Goal: Ask a question: Seek information or help from site administrators or community

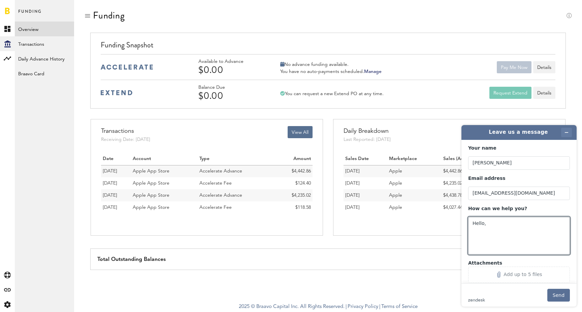
type textarea "Hello,"
click at [566, 132] on icon "Minimize widget" at bounding box center [566, 132] width 5 height 5
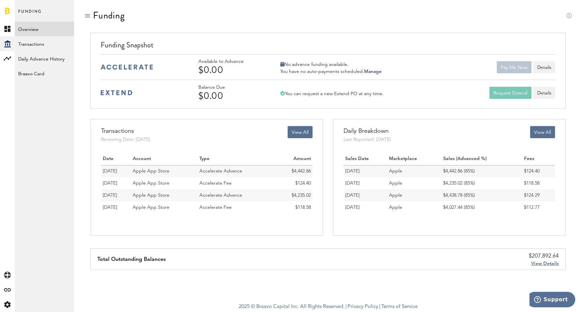
click at [555, 299] on span "Support" at bounding box center [555, 300] width 24 height 6
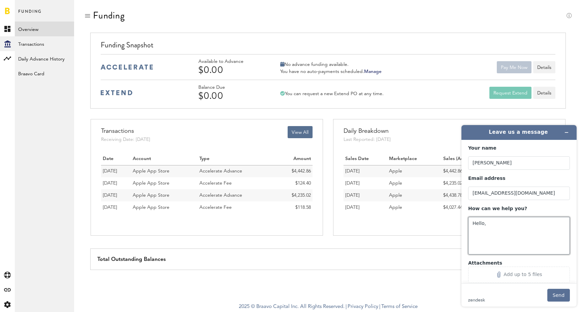
click at [512, 238] on textarea "Hello," at bounding box center [519, 236] width 102 height 38
paste textarea "We want to connect a different Google Ads account. How do we do this? How can w…"
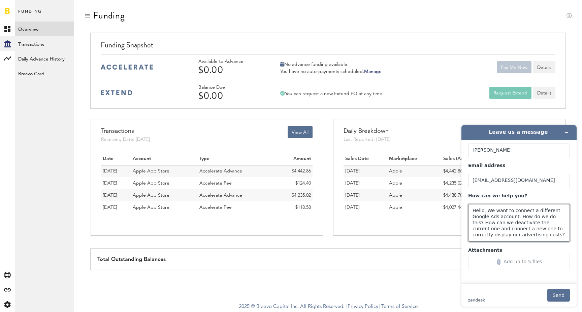
scroll to position [12, 0]
drag, startPoint x: 513, startPoint y: 239, endPoint x: 487, endPoint y: 222, distance: 31.5
click at [487, 222] on textarea "Hello, We want to connect a different Google Ads account. How do we do this? Ho…" at bounding box center [519, 224] width 102 height 38
click at [487, 215] on textarea "Hello, We want to connect a different Google Ads account. How do we do this? Ho…" at bounding box center [519, 224] width 102 height 38
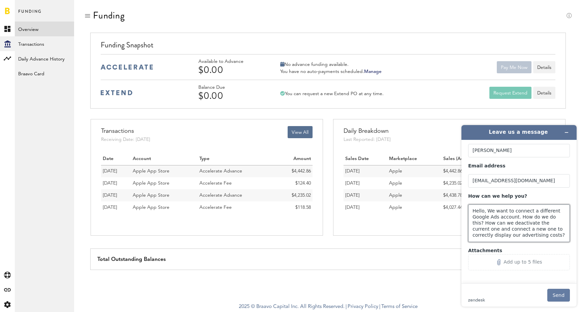
type textarea "Hello, We want to connect a different Google Ads account. How do we do this? Ho…"
click at [560, 297] on button "Send" at bounding box center [558, 295] width 23 height 13
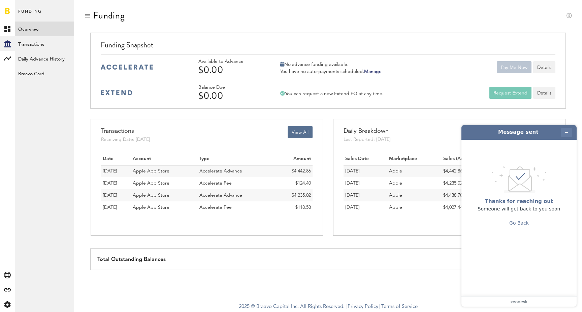
click at [566, 133] on icon "Minimize widget" at bounding box center [566, 133] width 3 height 0
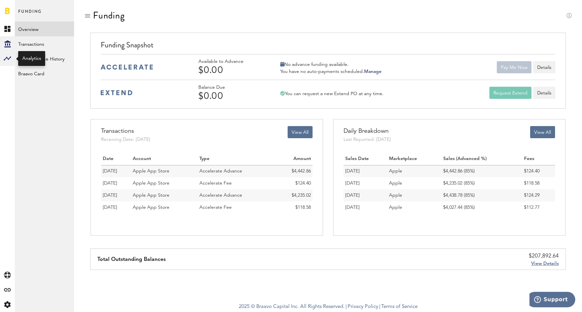
click at [10, 58] on rect at bounding box center [7, 59] width 8 height 8
click at [37, 28] on link "Monetization" at bounding box center [44, 29] width 59 height 15
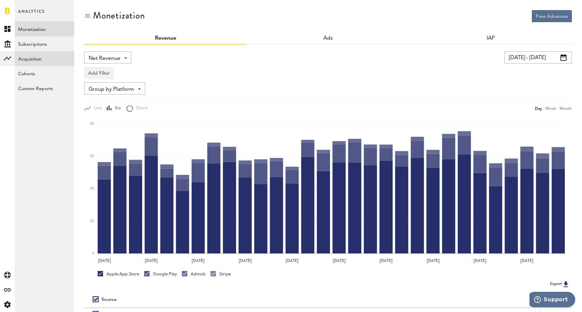
click at [42, 58] on link "Acquisition" at bounding box center [44, 58] width 59 height 15
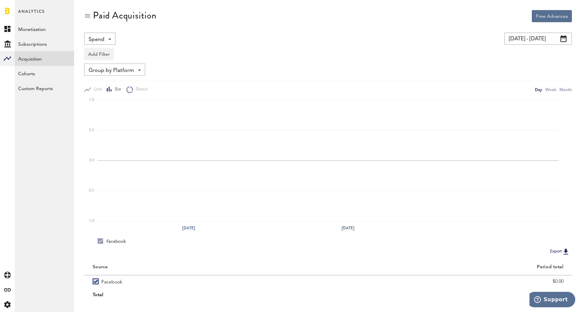
click at [103, 42] on span "Spend" at bounding box center [97, 39] width 16 height 11
click at [170, 51] on div "Add Filter Platforms Apps Ad Accounts" at bounding box center [327, 52] width 487 height 15
click at [121, 72] on span "Group by Platform" at bounding box center [111, 70] width 45 height 11
click at [124, 88] on span "Group by Platform" at bounding box center [114, 85] width 47 height 11
click at [133, 72] on span "Group by Platform" at bounding box center [111, 70] width 45 height 11
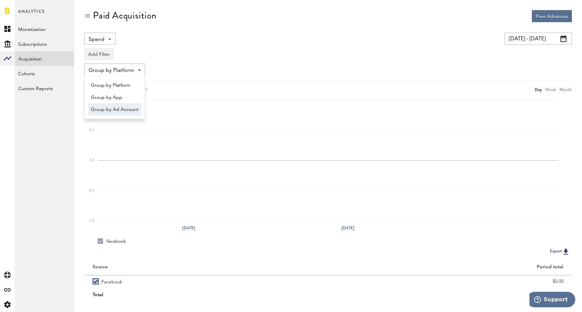
click at [132, 111] on span "Group by Ad Account" at bounding box center [114, 109] width 47 height 11
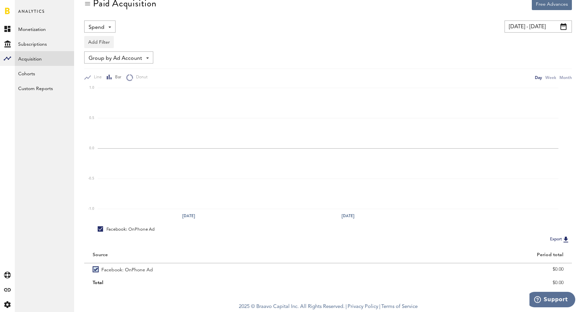
scroll to position [13, 0]
click at [138, 62] on span "Group by Ad Account" at bounding box center [116, 58] width 54 height 11
click at [120, 72] on span "Group by Platform" at bounding box center [119, 73] width 56 height 11
click at [36, 80] on link "Cohorts" at bounding box center [44, 73] width 59 height 15
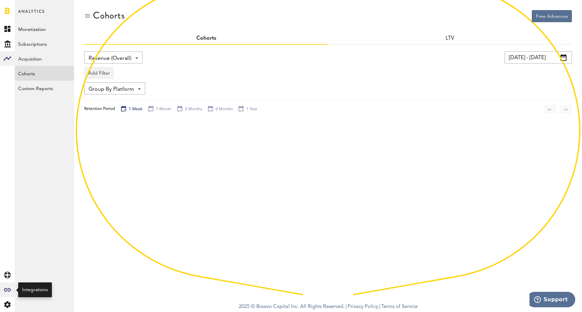
click at [5, 287] on div "Created with Sketch." at bounding box center [7, 290] width 15 height 15
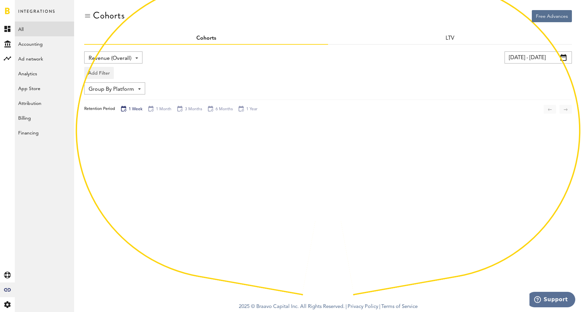
click at [41, 34] on link "All" at bounding box center [44, 29] width 59 height 15
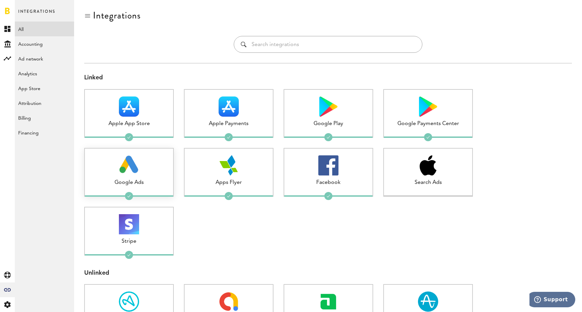
click at [132, 177] on div "Google Ads 1 connected" at bounding box center [129, 172] width 90 height 49
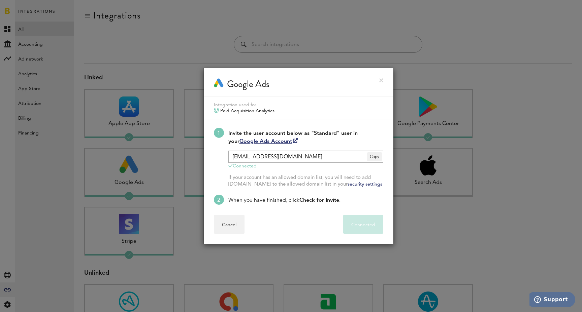
click at [381, 82] on link at bounding box center [381, 80] width 4 height 4
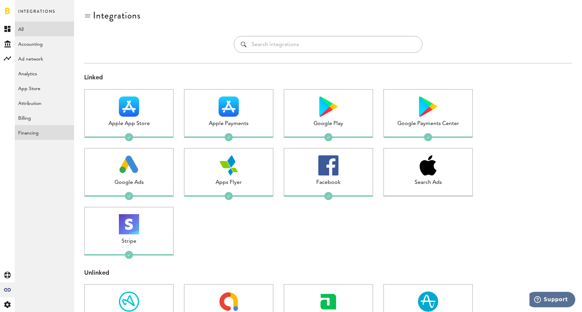
click at [45, 129] on link "Financing" at bounding box center [44, 132] width 59 height 15
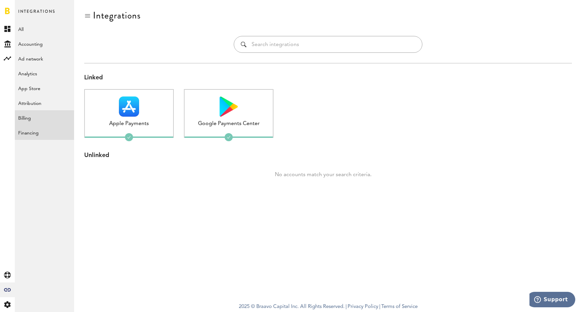
click at [44, 116] on link "Billing" at bounding box center [44, 117] width 59 height 15
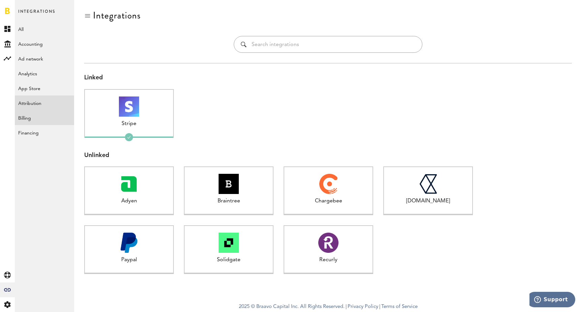
click at [34, 100] on link "Attribution" at bounding box center [44, 103] width 59 height 15
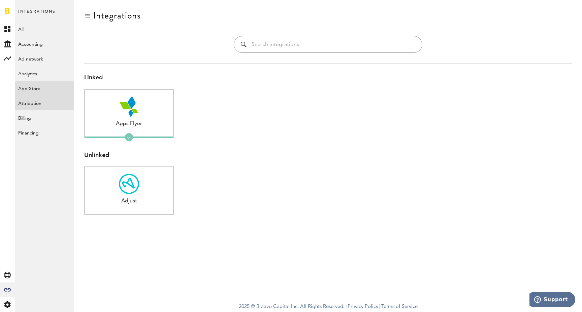
click at [34, 88] on link "App Store" at bounding box center [44, 88] width 59 height 15
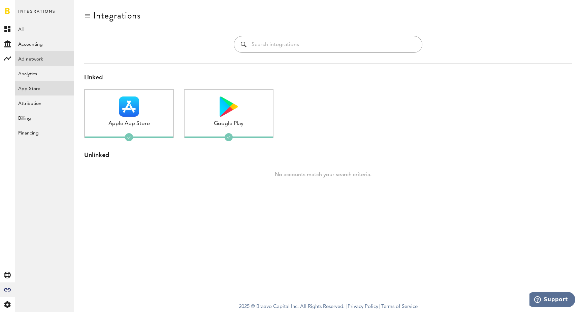
click at [34, 62] on link "Ad network" at bounding box center [44, 58] width 59 height 15
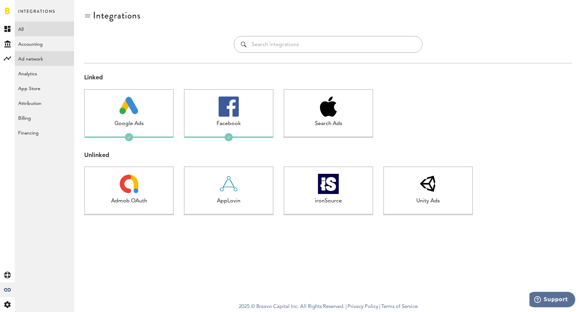
click at [25, 32] on link "All" at bounding box center [44, 29] width 59 height 15
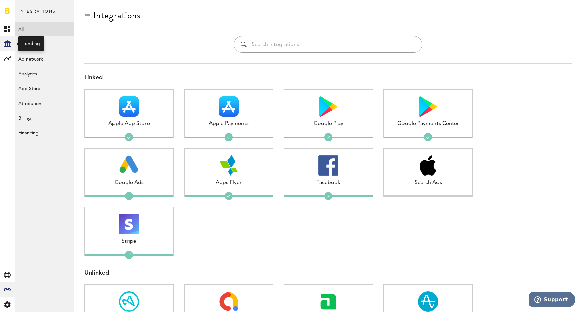
click at [5, 42] on icon at bounding box center [7, 43] width 6 height 7
click at [45, 31] on link "Overview" at bounding box center [44, 29] width 59 height 15
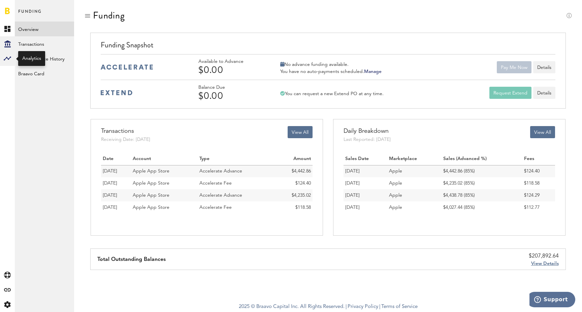
click at [12, 59] on div at bounding box center [7, 58] width 15 height 15
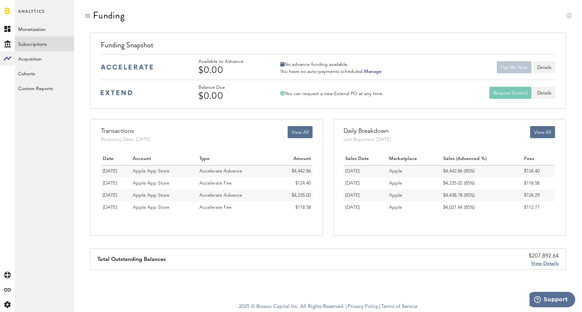
click at [36, 37] on link "Subscriptions" at bounding box center [44, 43] width 59 height 15
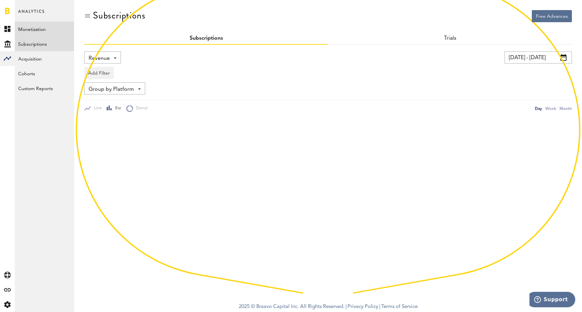
click at [34, 32] on link "Monetization" at bounding box center [44, 29] width 59 height 15
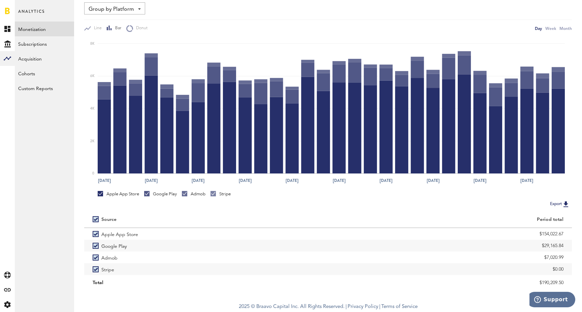
scroll to position [81, 0]
click at [4, 292] on div "Created with Sketch." at bounding box center [7, 290] width 15 height 15
click at [32, 33] on link "All" at bounding box center [44, 29] width 59 height 15
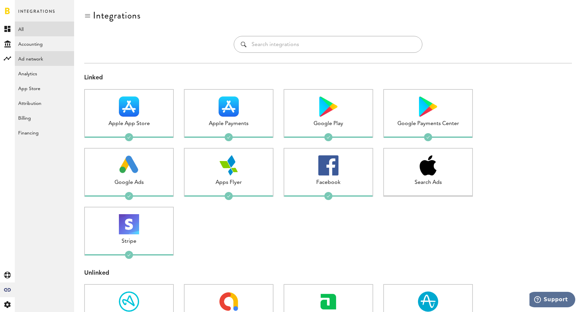
click at [43, 60] on link "Ad network" at bounding box center [44, 58] width 59 height 15
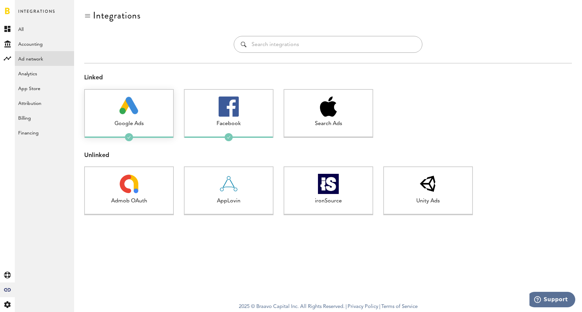
click at [132, 124] on div "Google Ads" at bounding box center [129, 124] width 88 height 8
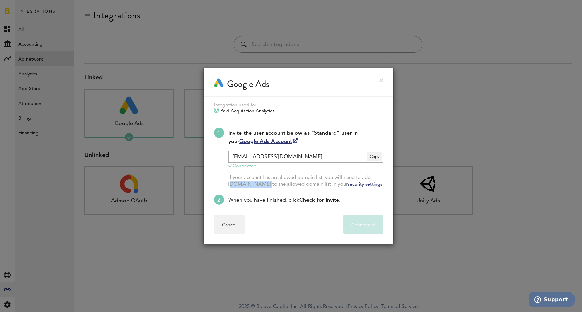
drag, startPoint x: 262, startPoint y: 184, endPoint x: 228, endPoint y: 184, distance: 34.0
click at [228, 184] on div "If your account has an allowed domain list, you will need to add [DOMAIN_NAME] …" at bounding box center [305, 181] width 155 height 13
copy div "[DOMAIN_NAME]"
